Goal: Find specific page/section: Find specific page/section

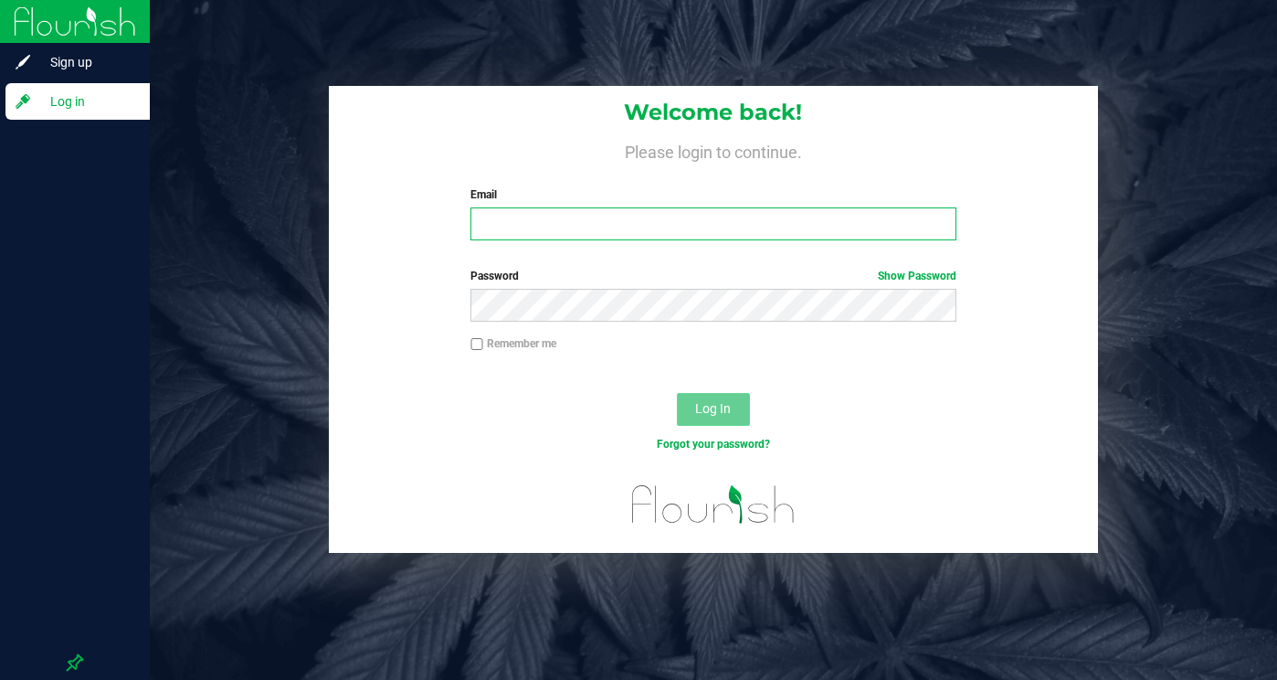
type input "[EMAIL_ADDRESS][DOMAIN_NAME]"
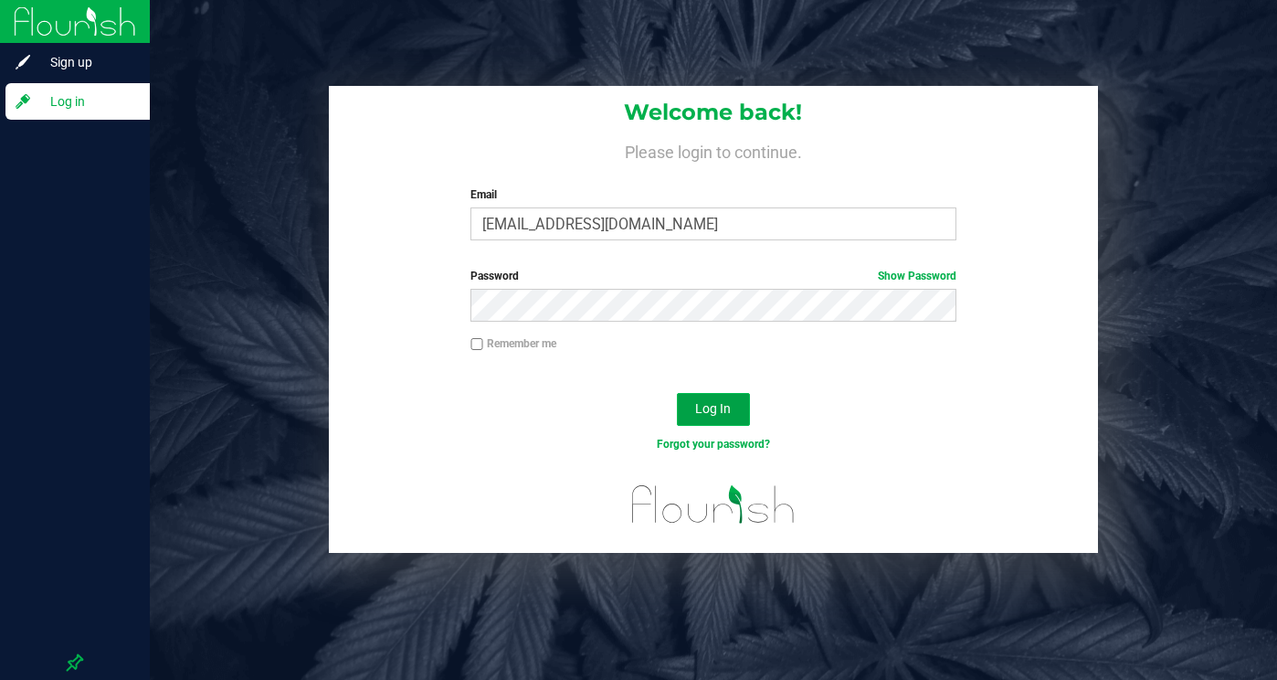
click at [723, 407] on span "Log In" at bounding box center [713, 408] width 36 height 15
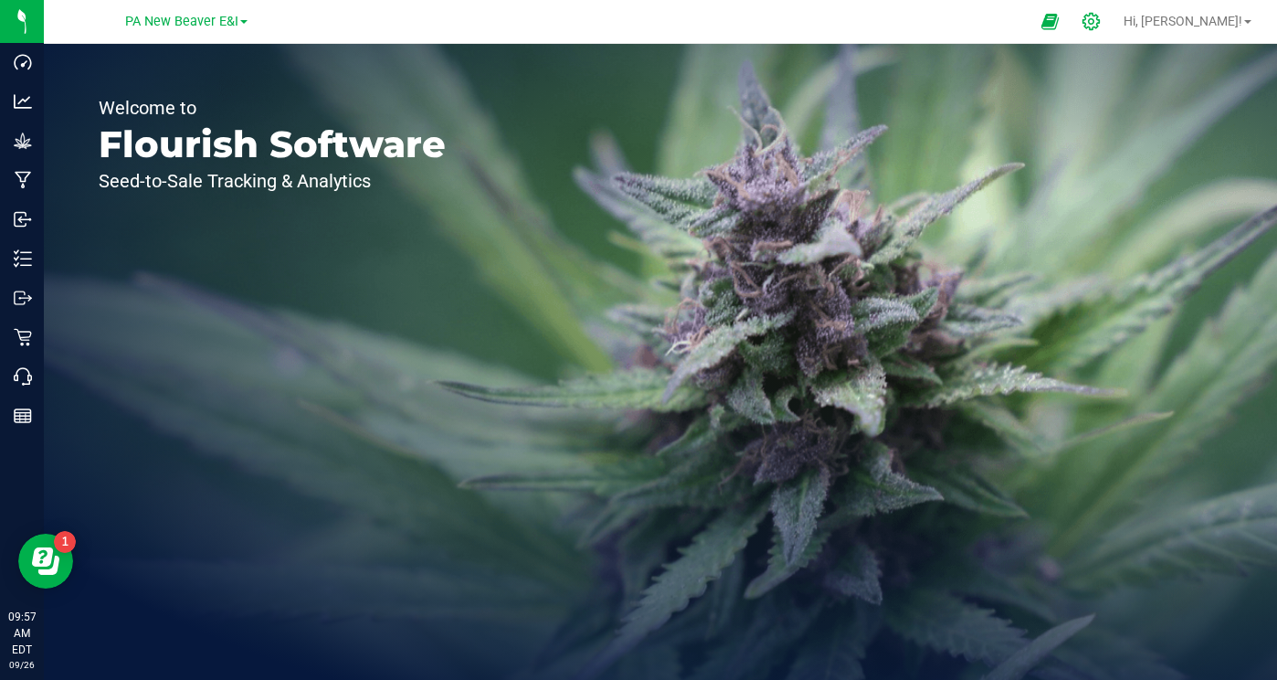
click at [1101, 26] on icon at bounding box center [1090, 21] width 19 height 19
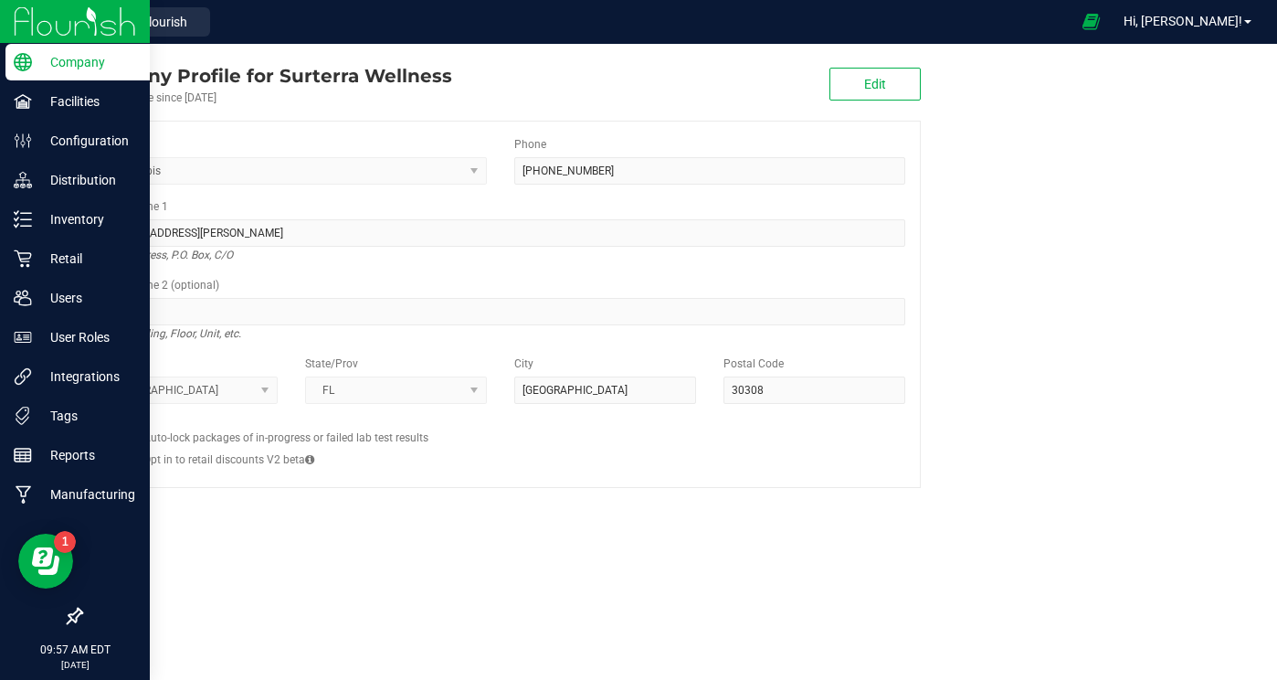
click at [75, 616] on icon at bounding box center [75, 615] width 18 height 18
click at [66, 617] on input "checkbox" at bounding box center [66, 617] width 0 height 0
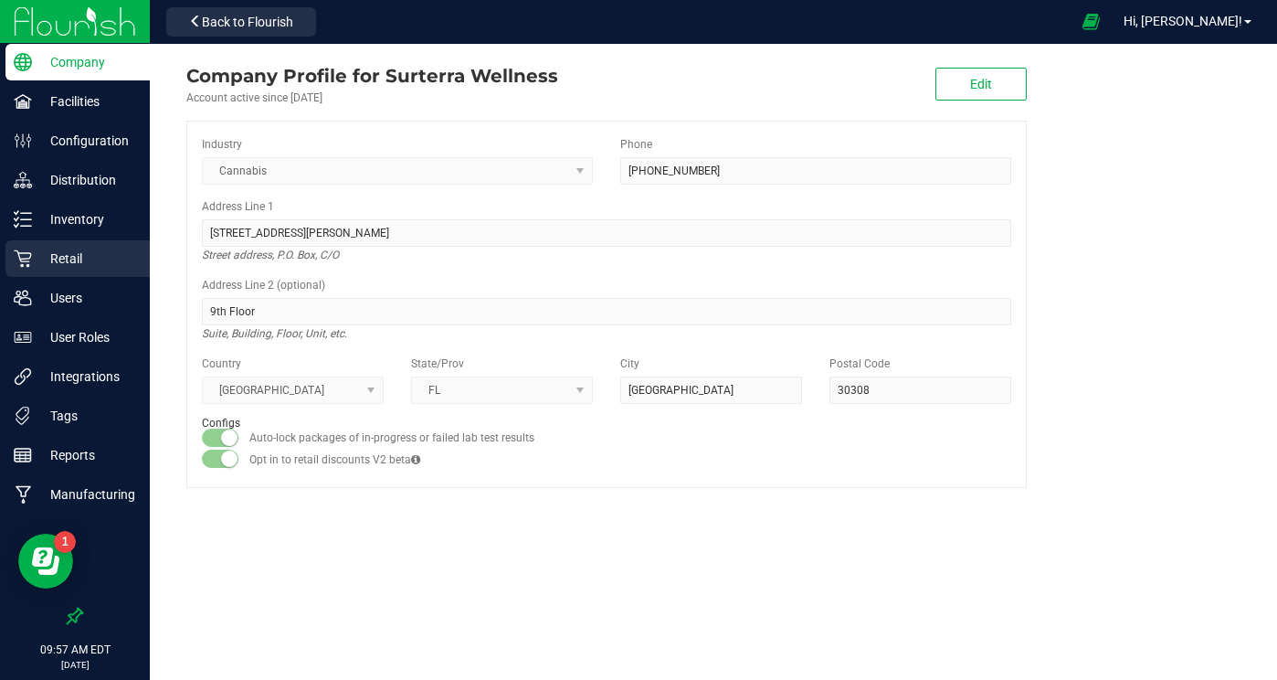
click at [70, 255] on p "Retail" at bounding box center [87, 259] width 110 height 22
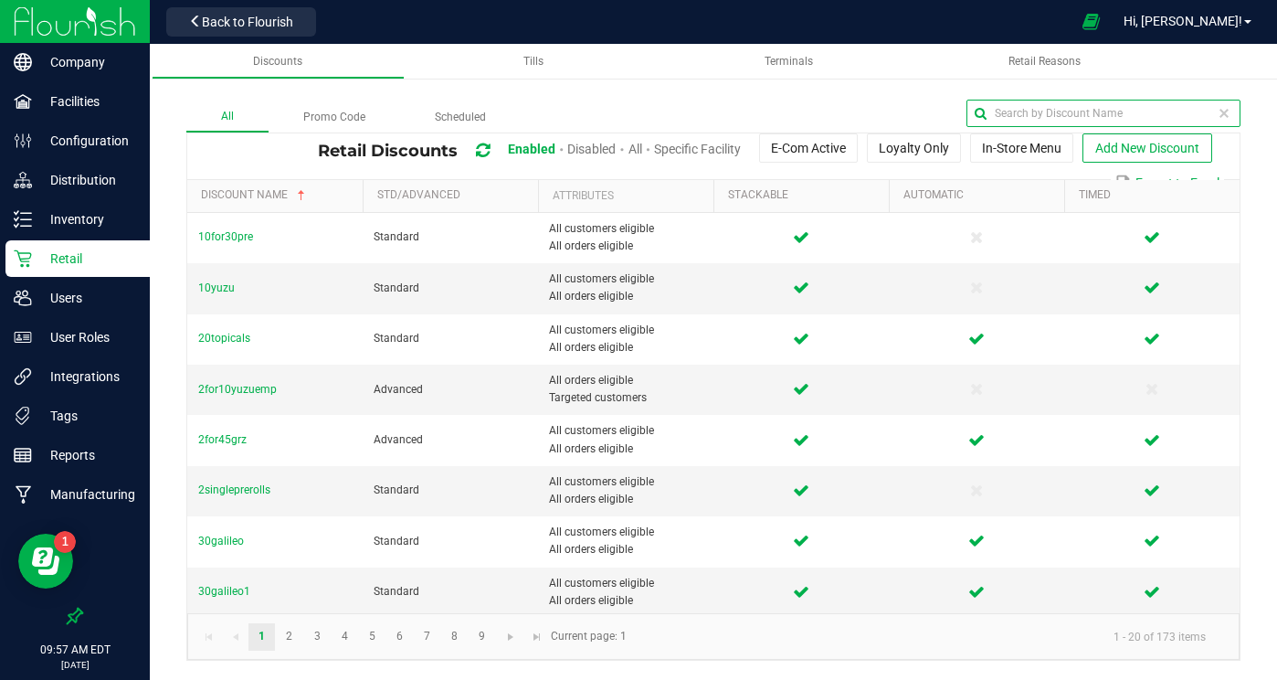
click at [1203, 112] on input "text" at bounding box center [1103, 113] width 274 height 27
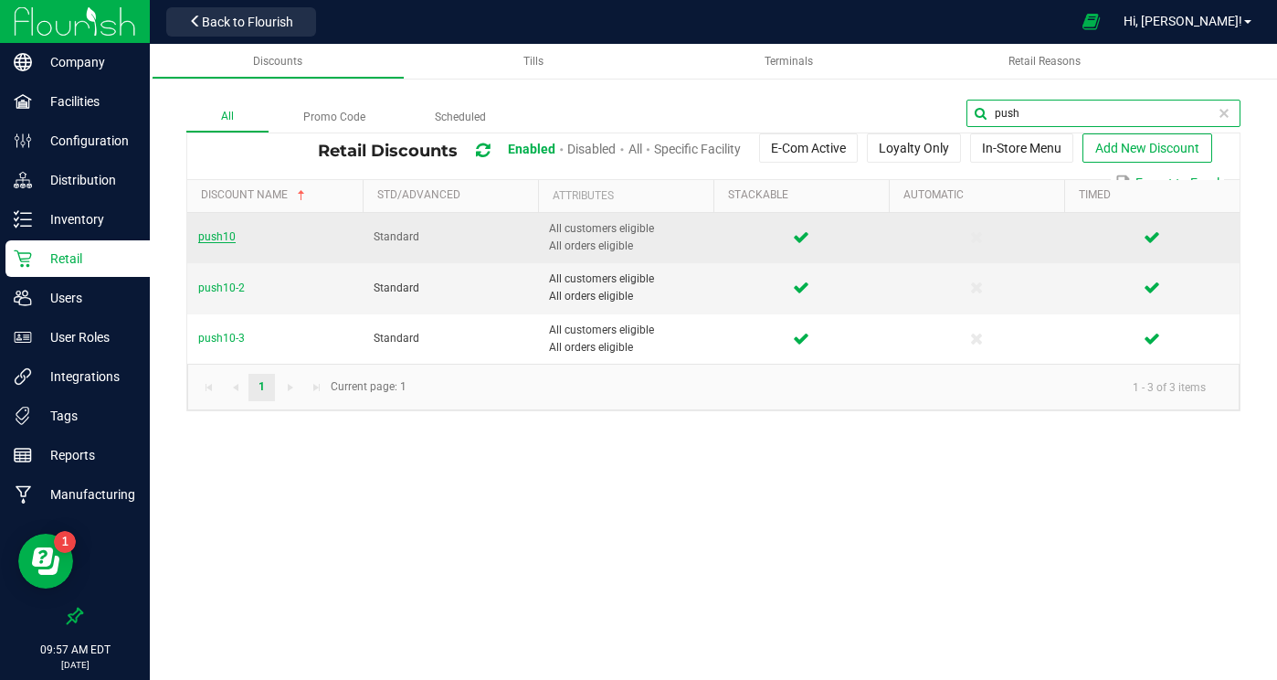
type input "push"
click at [213, 237] on span "push10" at bounding box center [216, 236] width 37 height 13
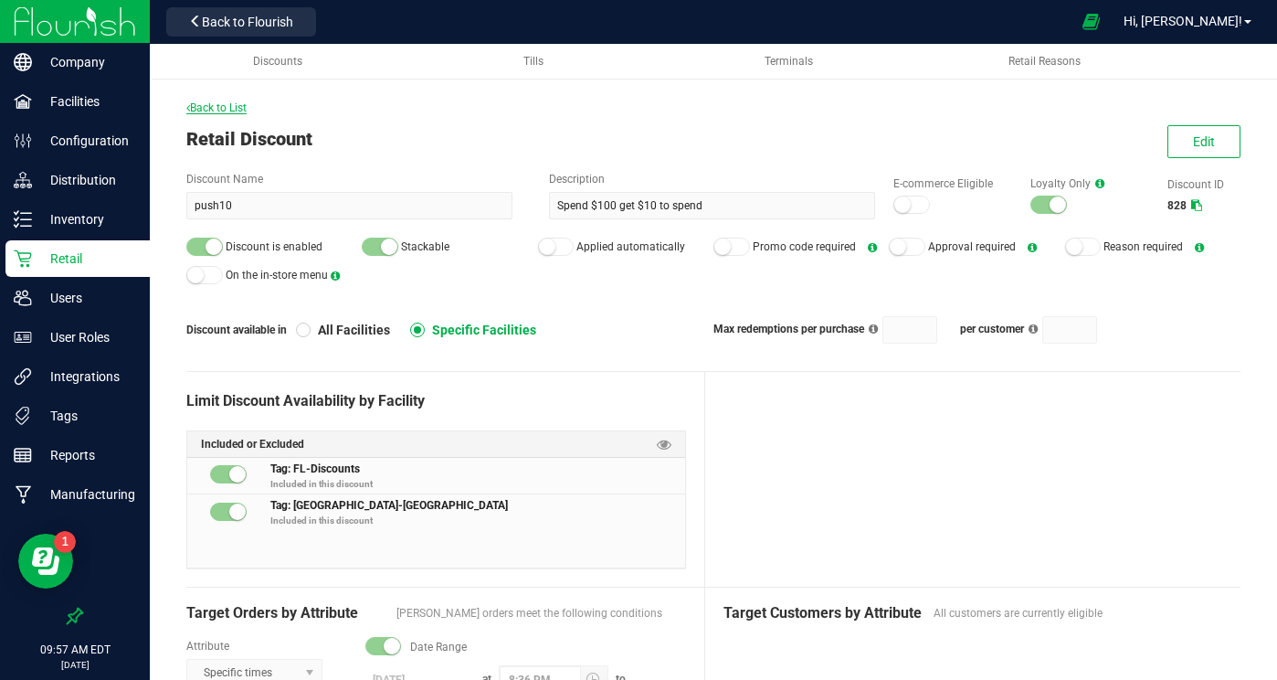
click at [210, 105] on span "Back to List" at bounding box center [216, 107] width 60 height 13
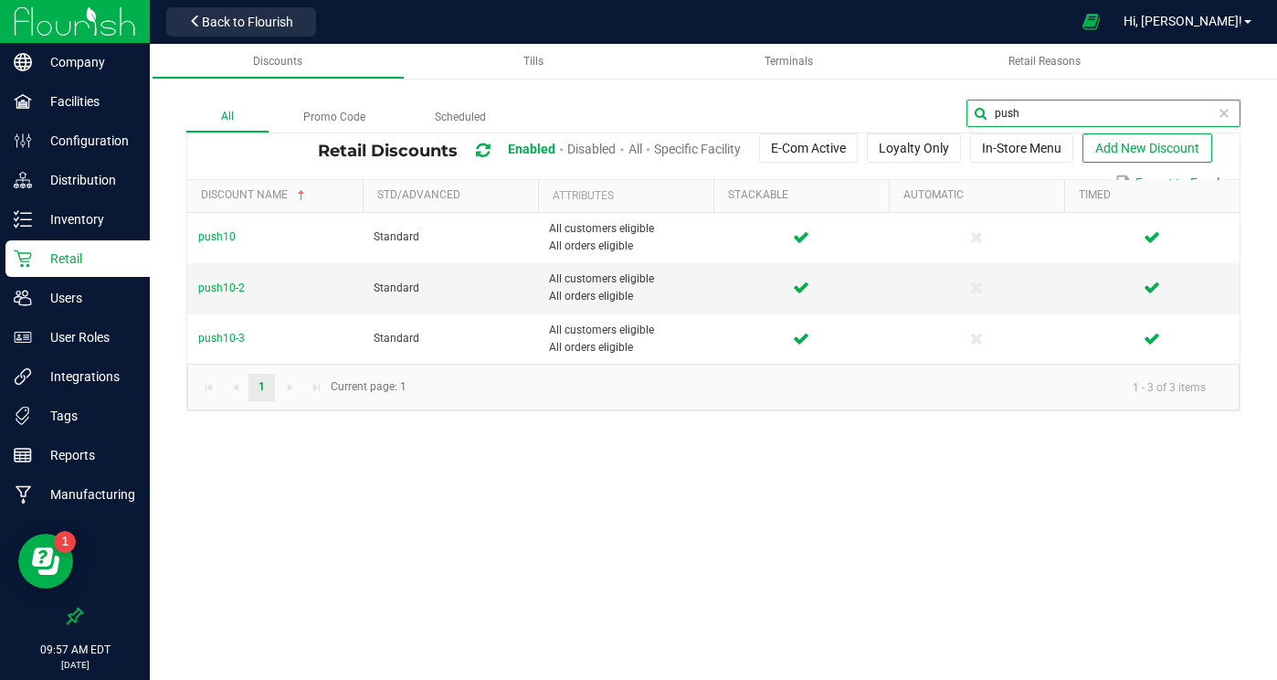
drag, startPoint x: 1216, startPoint y: 113, endPoint x: 1076, endPoint y: 102, distance: 140.2
click at [1074, 103] on input "push" at bounding box center [1103, 113] width 274 height 27
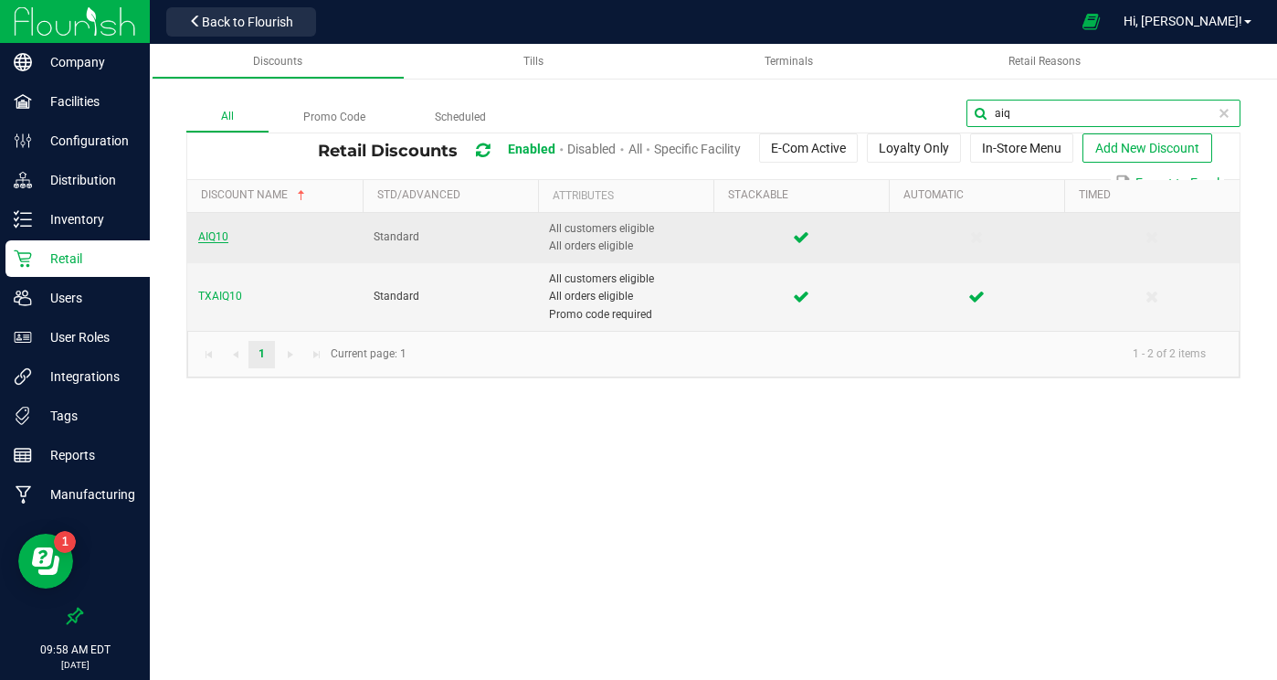
type input "aiq"
click at [212, 239] on span "AIQ10" at bounding box center [213, 236] width 30 height 13
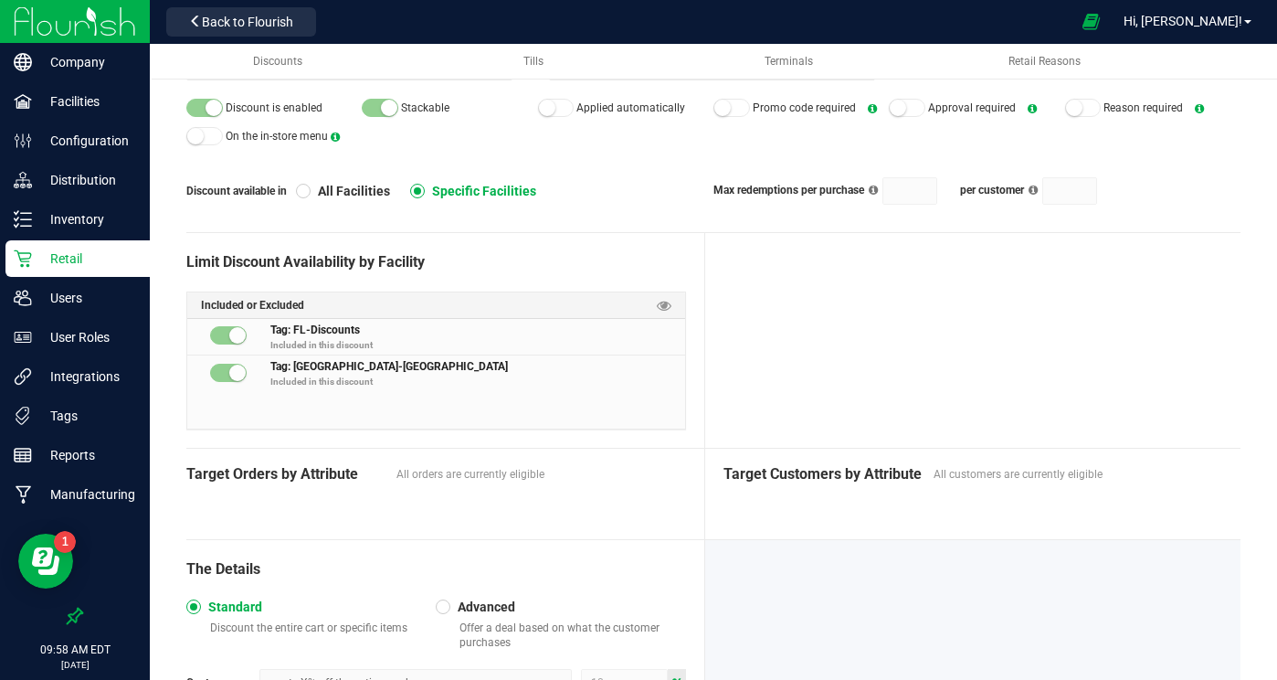
scroll to position [216, 0]
